Goal: Information Seeking & Learning: Learn about a topic

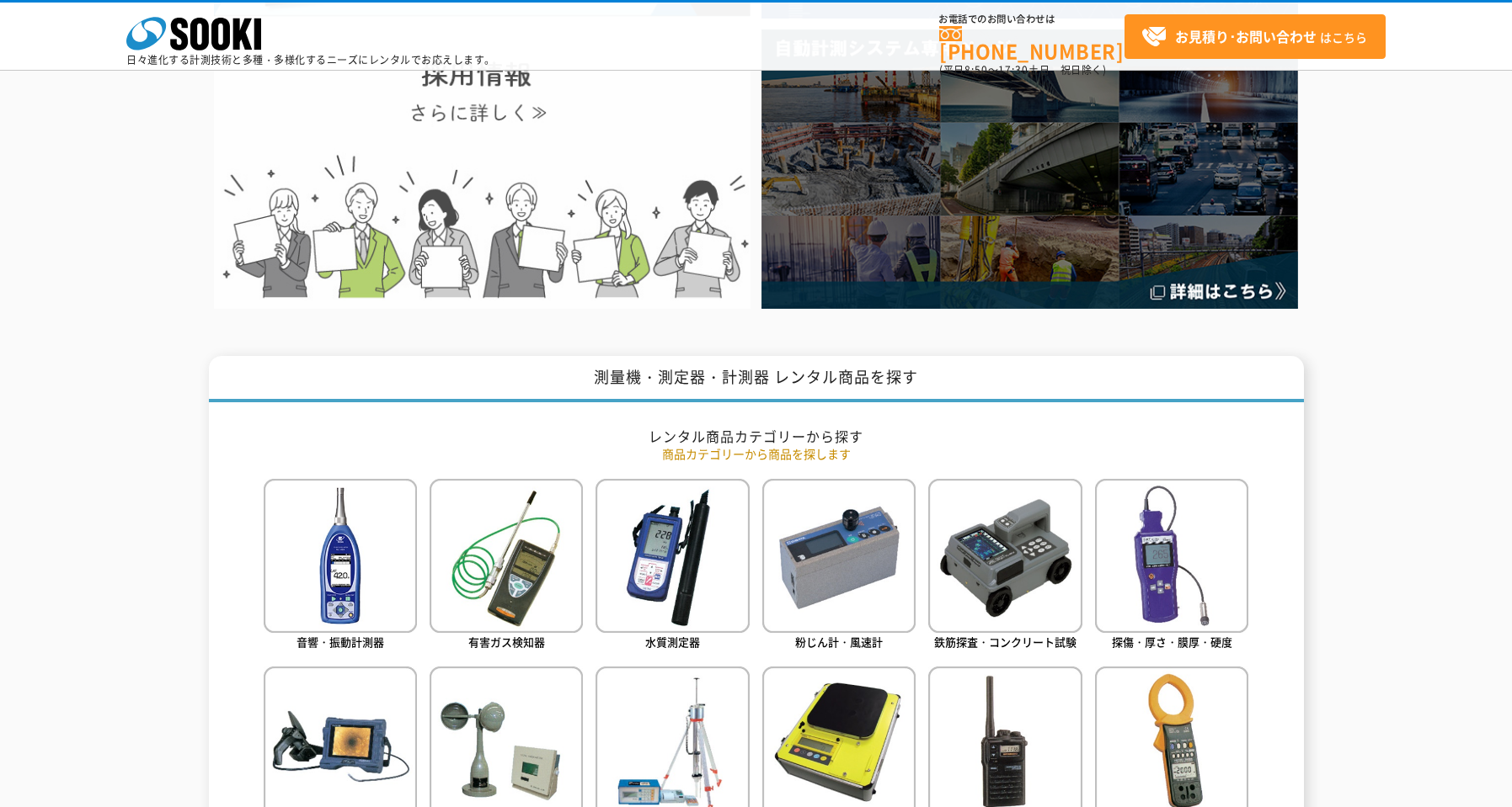
scroll to position [589, 0]
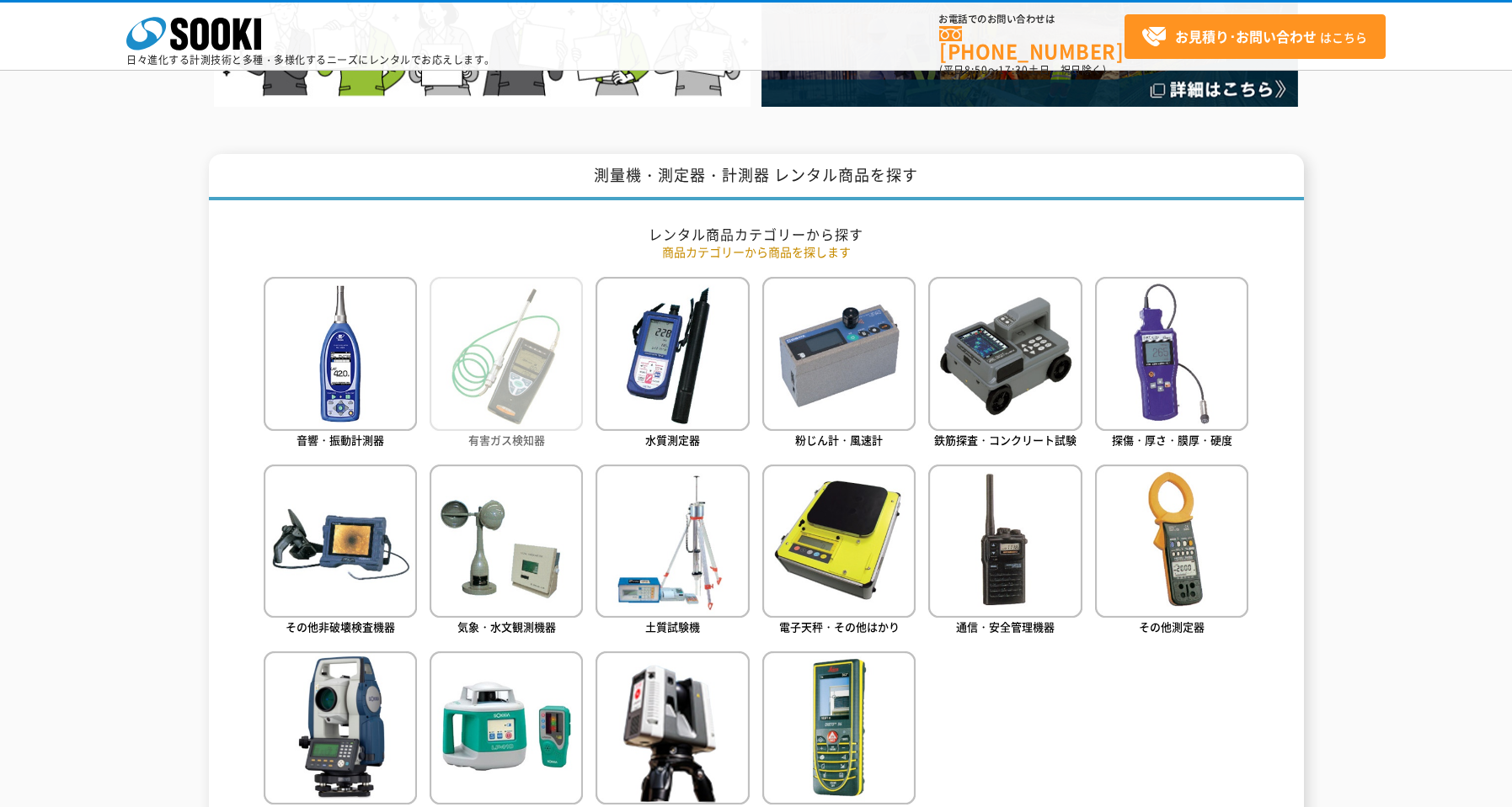
click at [547, 415] on img at bounding box center [506, 353] width 153 height 153
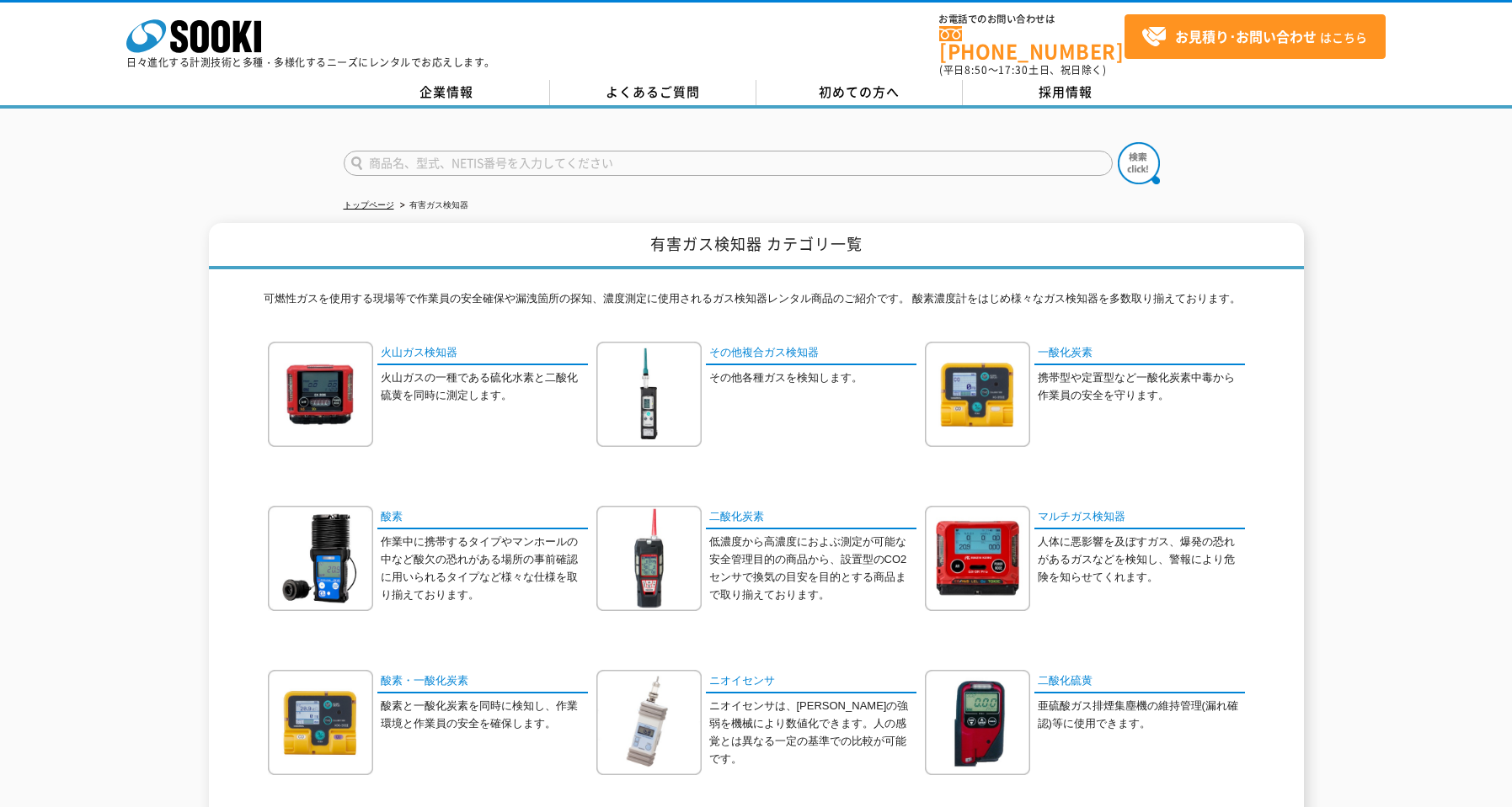
click at [509, 154] on input "text" at bounding box center [728, 163] width 769 height 26
type input "GX-3R"
click at [1138, 157] on img at bounding box center [1138, 163] width 42 height 42
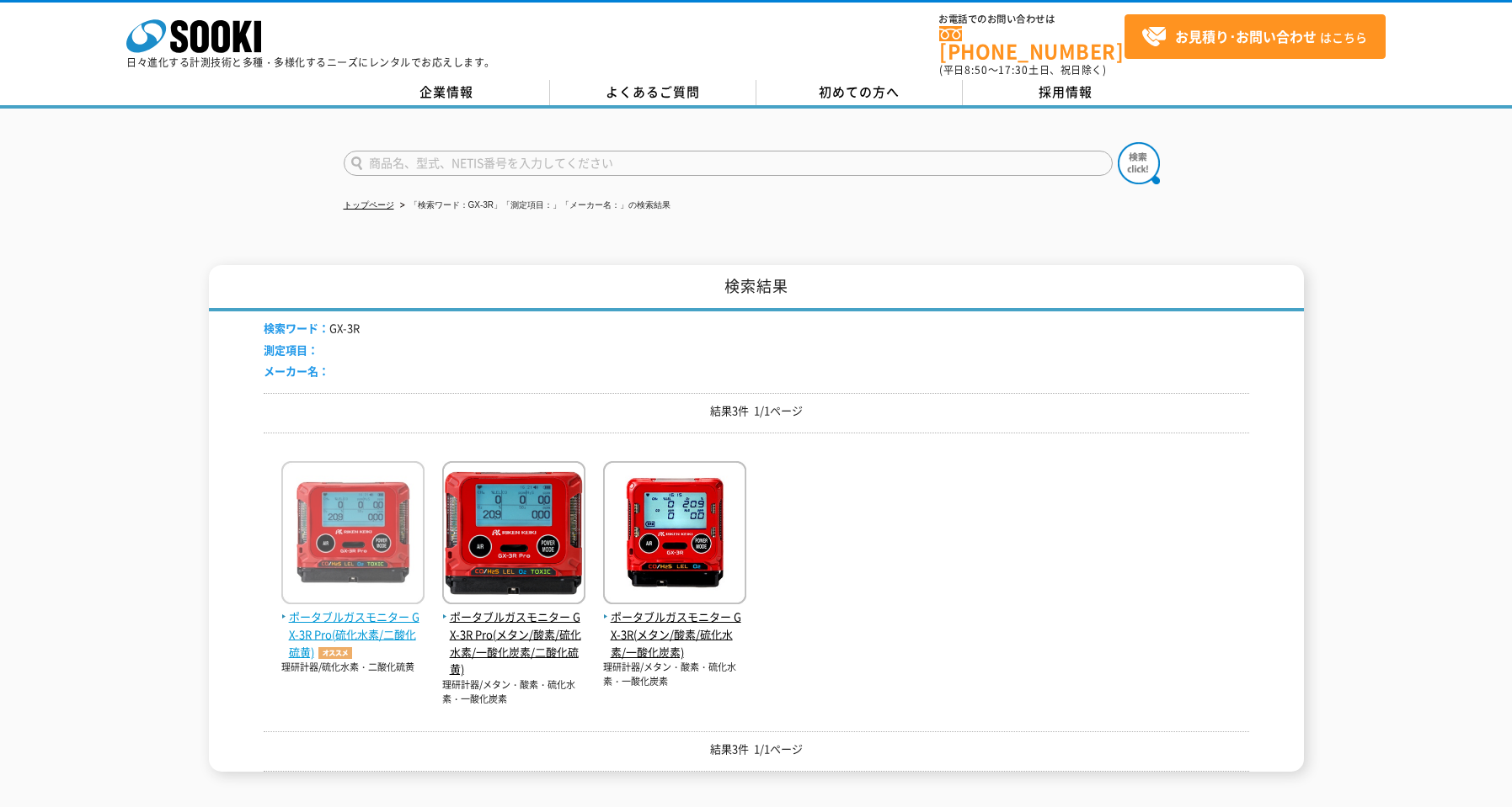
click at [324, 534] on img at bounding box center [353, 535] width 143 height 148
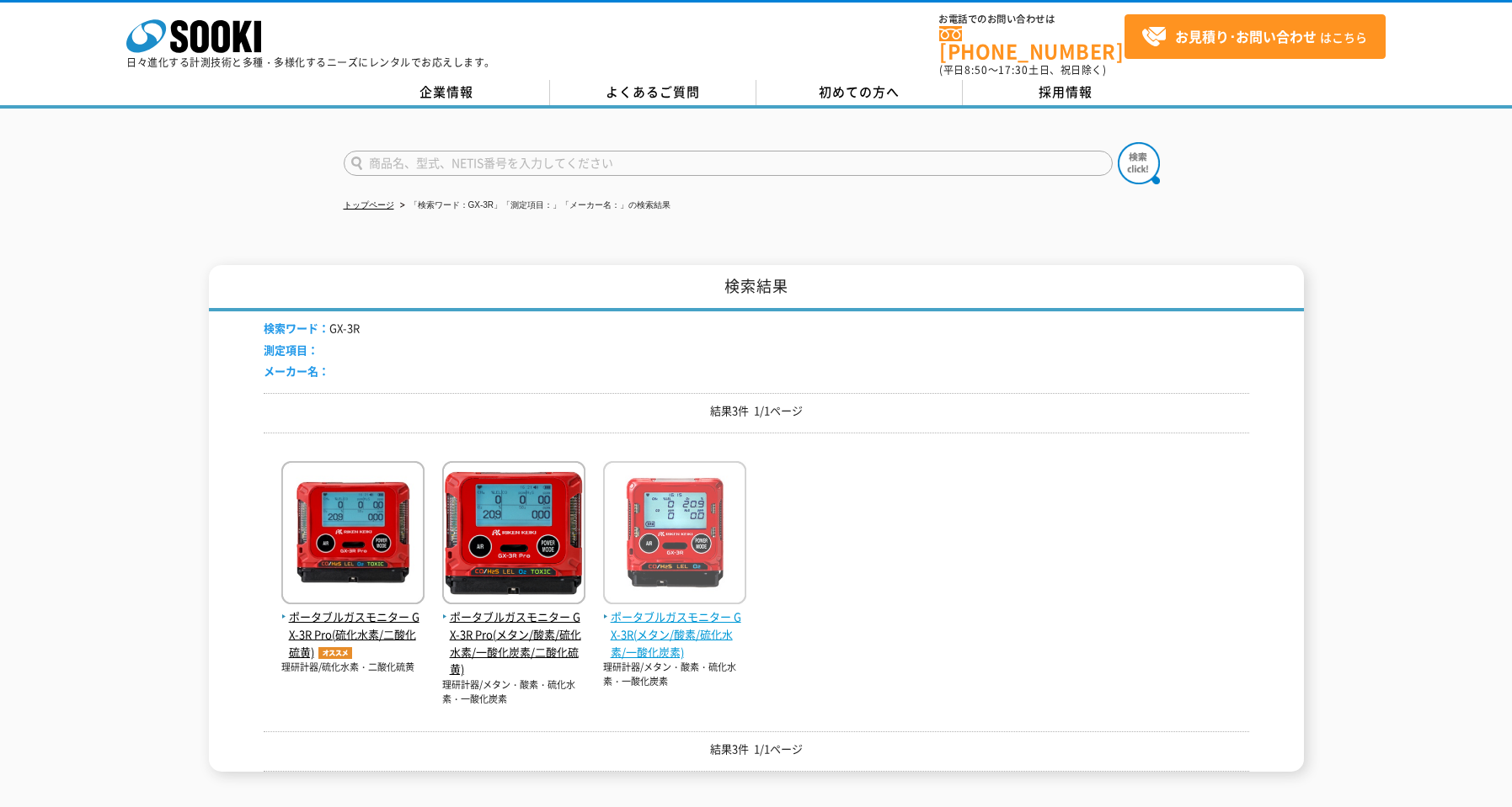
click at [646, 624] on span "ポータブルガスモニター GX-3R(メタン/酸素/硫化水素/一酸化炭素)" at bounding box center [674, 634] width 143 height 52
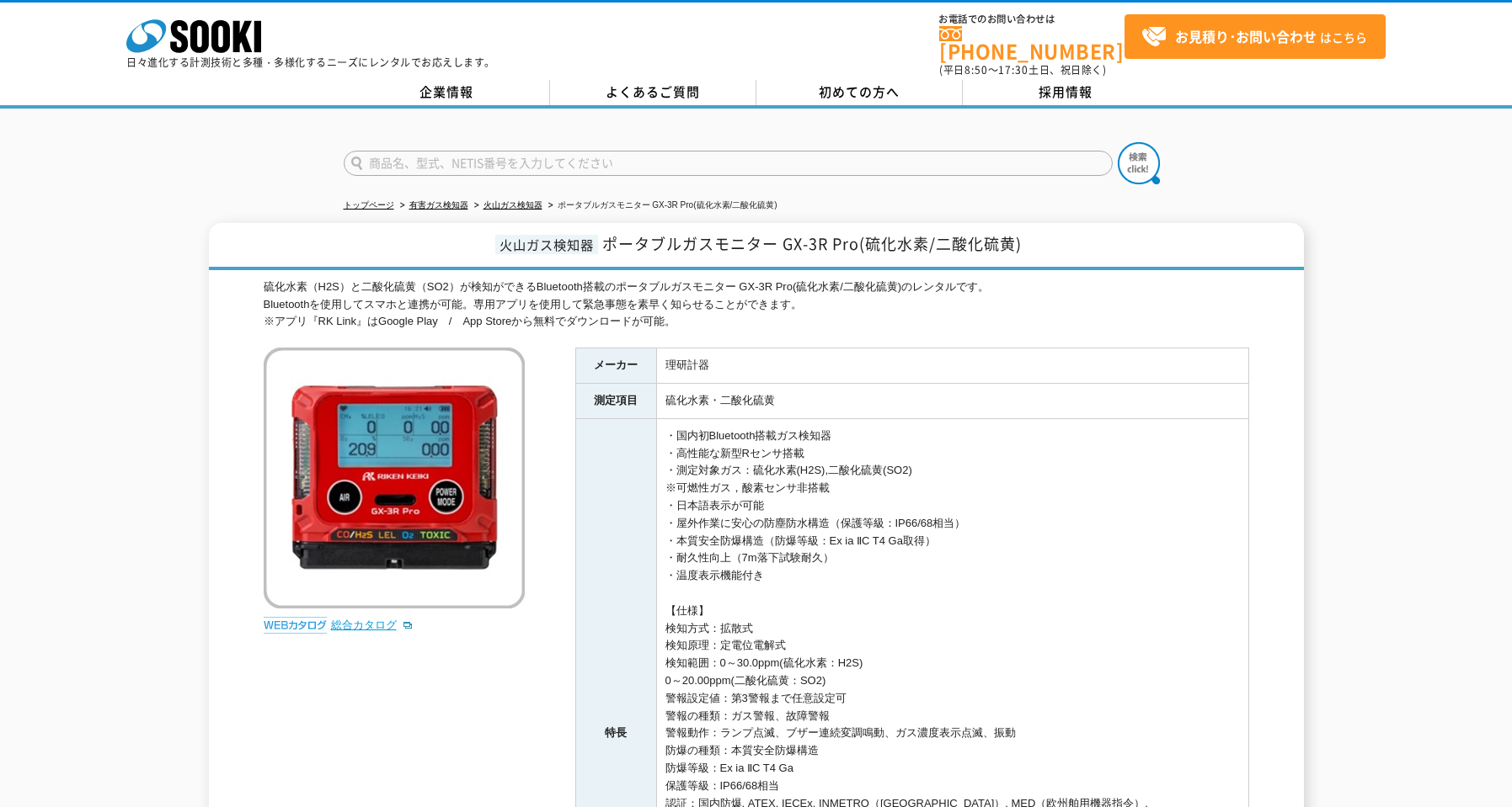
click at [371, 618] on link "総合カタログ" at bounding box center [372, 625] width 83 height 13
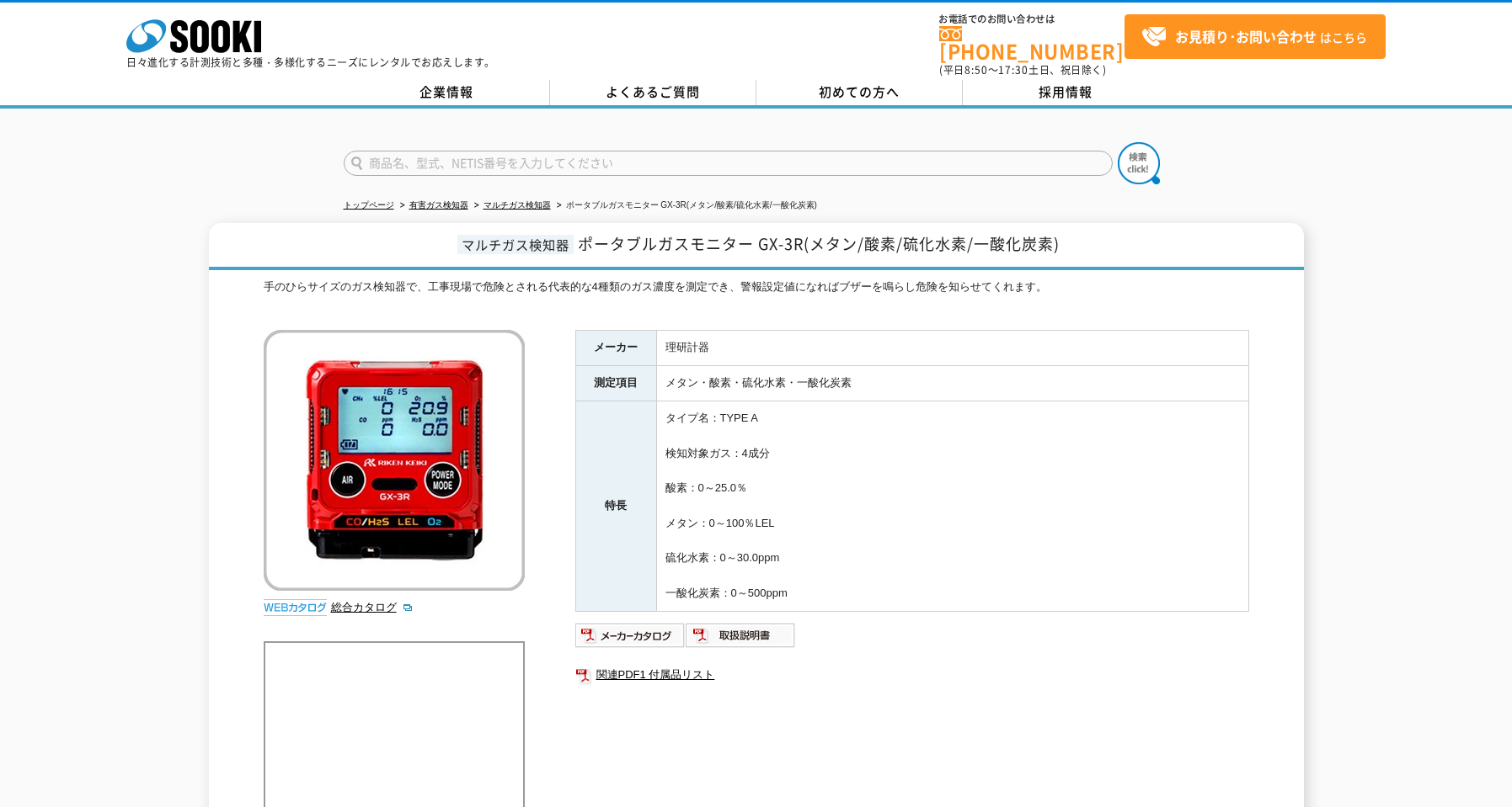
click at [351, 350] on img at bounding box center [394, 460] width 261 height 260
